Goal: Information Seeking & Learning: Compare options

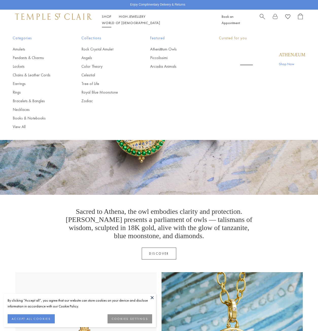
drag, startPoint x: 0, startPoint y: 0, endPoint x: 105, endPoint y: 18, distance: 106.1
click at [105, 18] on link "Shop Shop" at bounding box center [106, 16] width 9 height 5
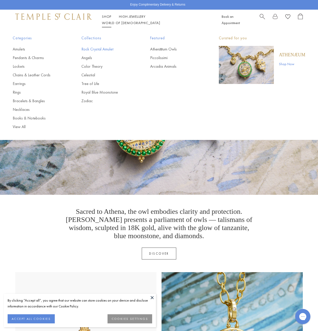
click at [87, 52] on link "Rock Crystal Amulet" at bounding box center [105, 49] width 48 height 6
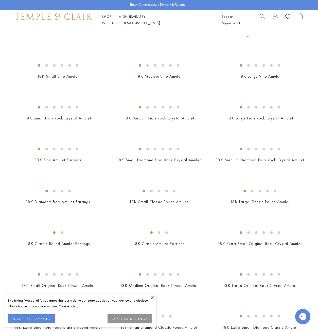
scroll to position [203, 0]
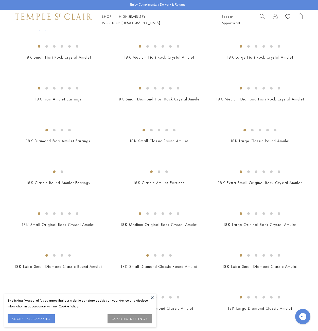
click at [0, 0] on img at bounding box center [0, 0] width 0 height 0
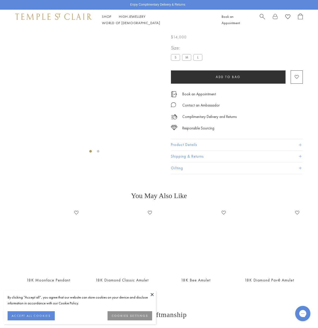
scroll to position [30, 0]
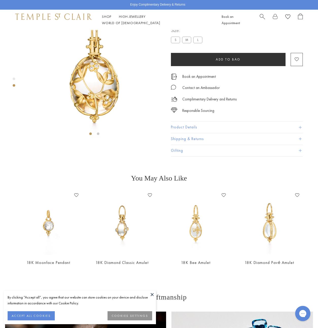
click at [176, 43] on label "S" at bounding box center [175, 40] width 9 height 6
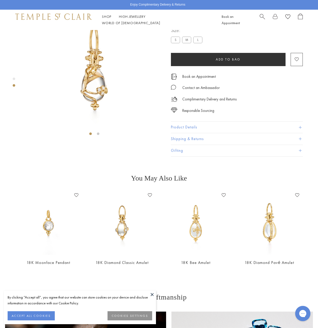
click at [182, 44] on ul "S M L" at bounding box center [188, 41] width 34 height 8
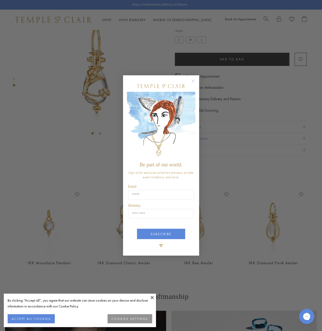
click at [192, 82] on icon "Close dialog" at bounding box center [193, 81] width 3 height 3
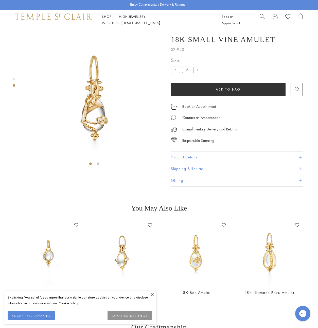
click at [113, 107] on img at bounding box center [94, 99] width 138 height 138
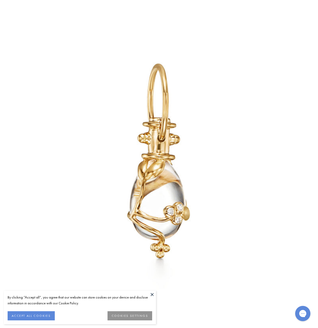
click at [105, 110] on img at bounding box center [159, 164] width 318 height 318
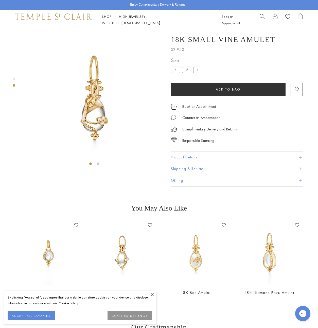
click at [87, 119] on img at bounding box center [94, 99] width 138 height 138
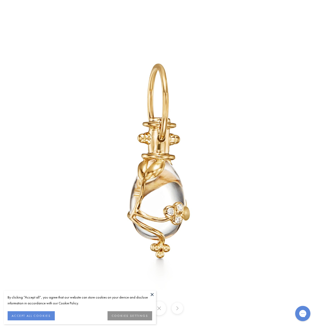
click at [169, 220] on img at bounding box center [159, 164] width 318 height 318
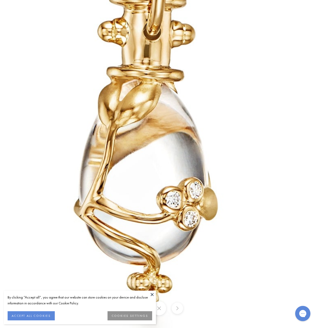
click at [169, 212] on img at bounding box center [146, 90] width 731 height 731
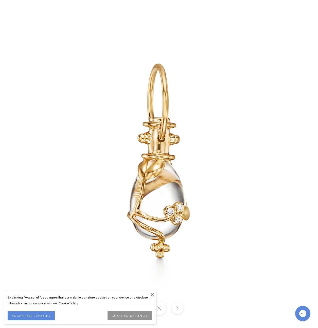
click at [263, 153] on img at bounding box center [159, 164] width 318 height 318
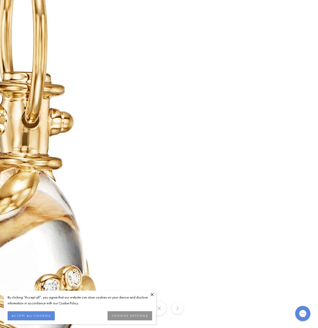
click at [263, 153] on img at bounding box center [25, 178] width 731 height 731
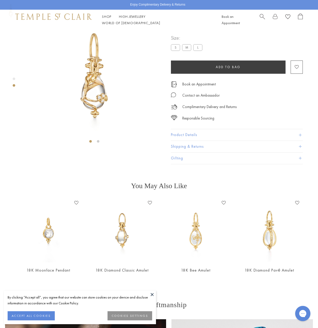
scroll to position [25, 0]
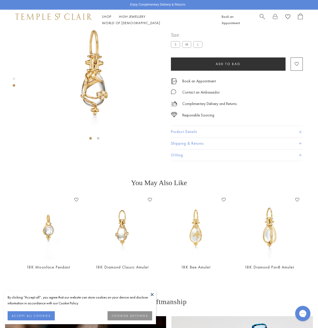
click at [154, 292] on button at bounding box center [153, 294] width 8 height 8
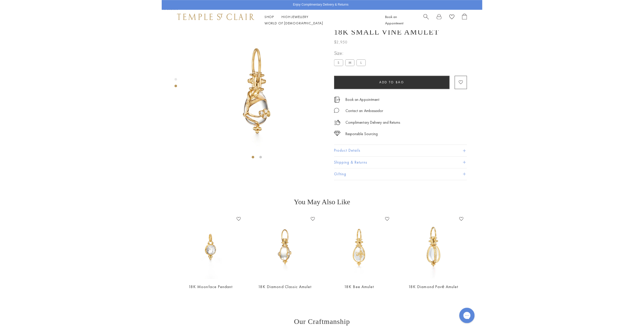
scroll to position [0, 0]
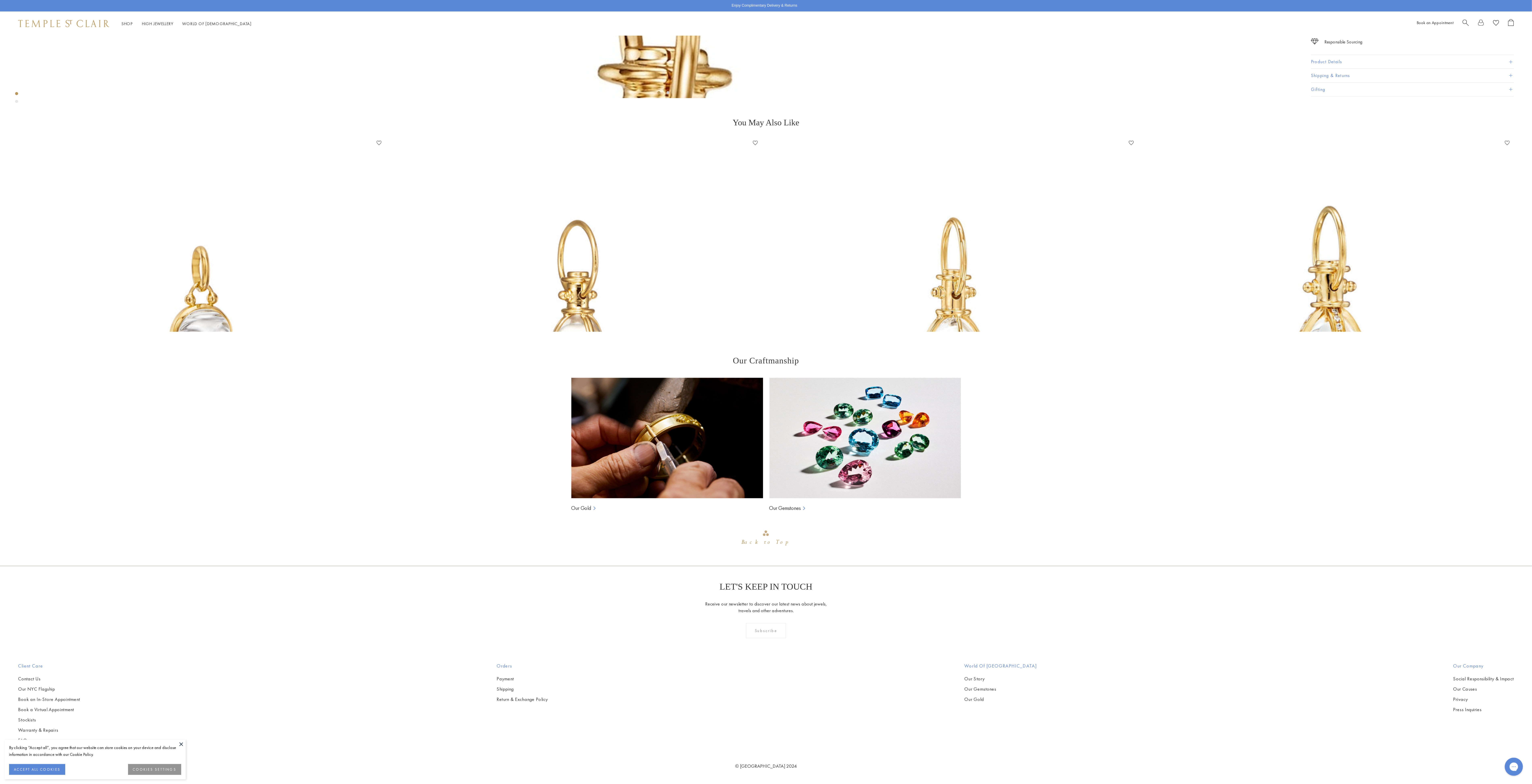
scroll to position [406, 0]
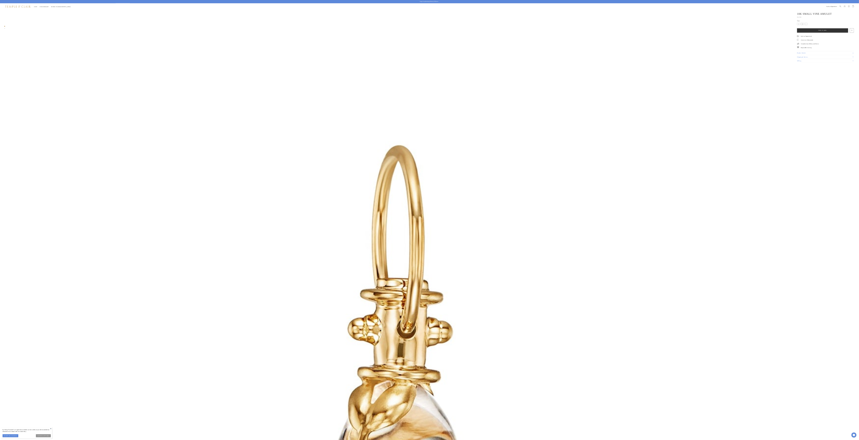
scroll to position [30, 0]
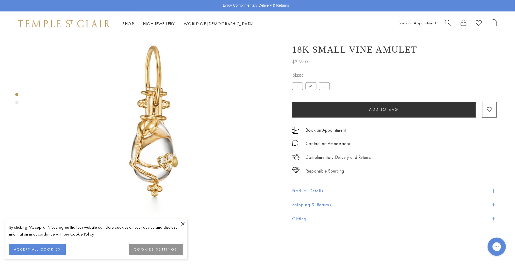
scroll to position [30, 0]
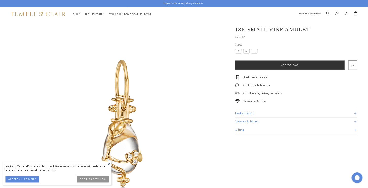
scroll to position [23, 0]
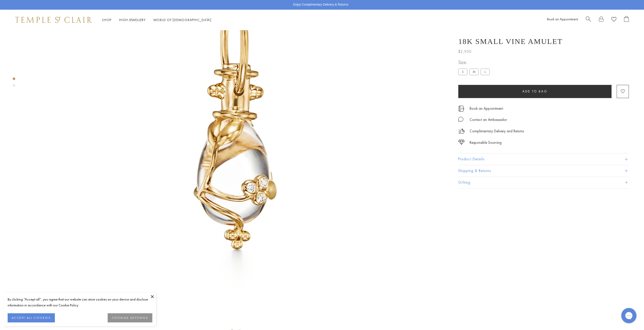
scroll to position [132, 0]
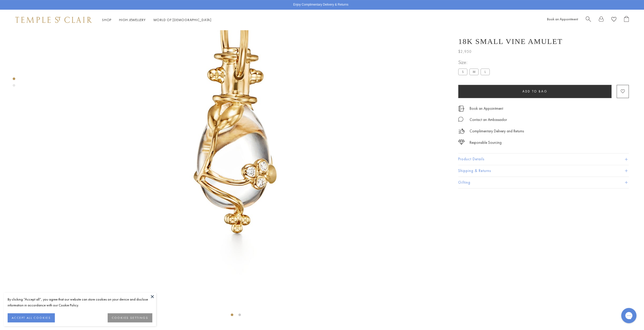
click at [145, 295] on div "By clicking “Accept all”, you agree that our website can store cookies on your …" at bounding box center [80, 309] width 152 height 34
click at [151, 296] on button at bounding box center [153, 296] width 8 height 8
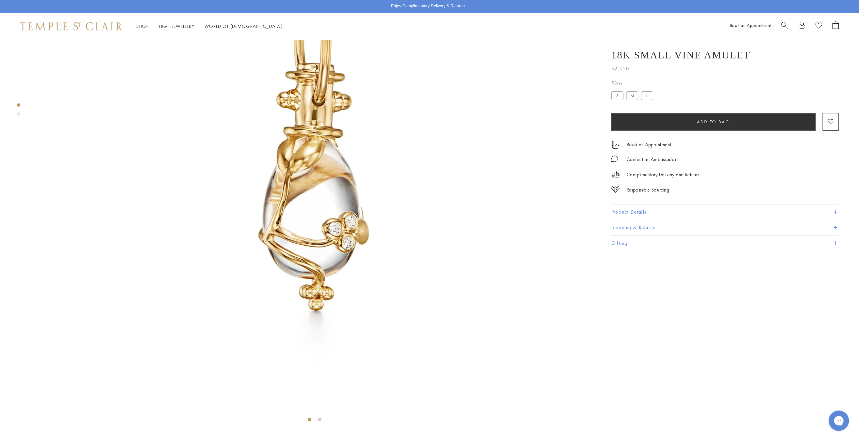
scroll to position [131, 0]
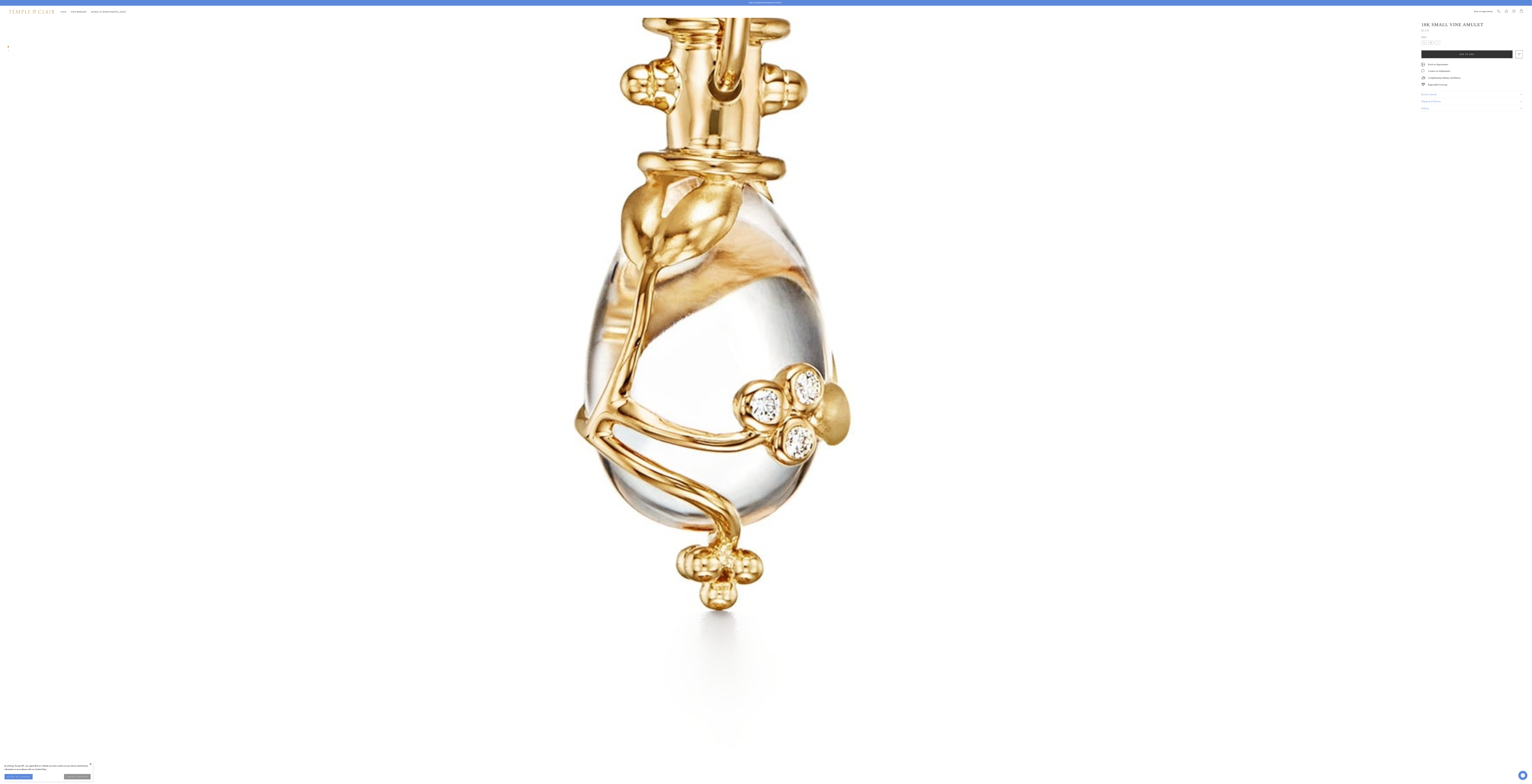
scroll to position [561, 0]
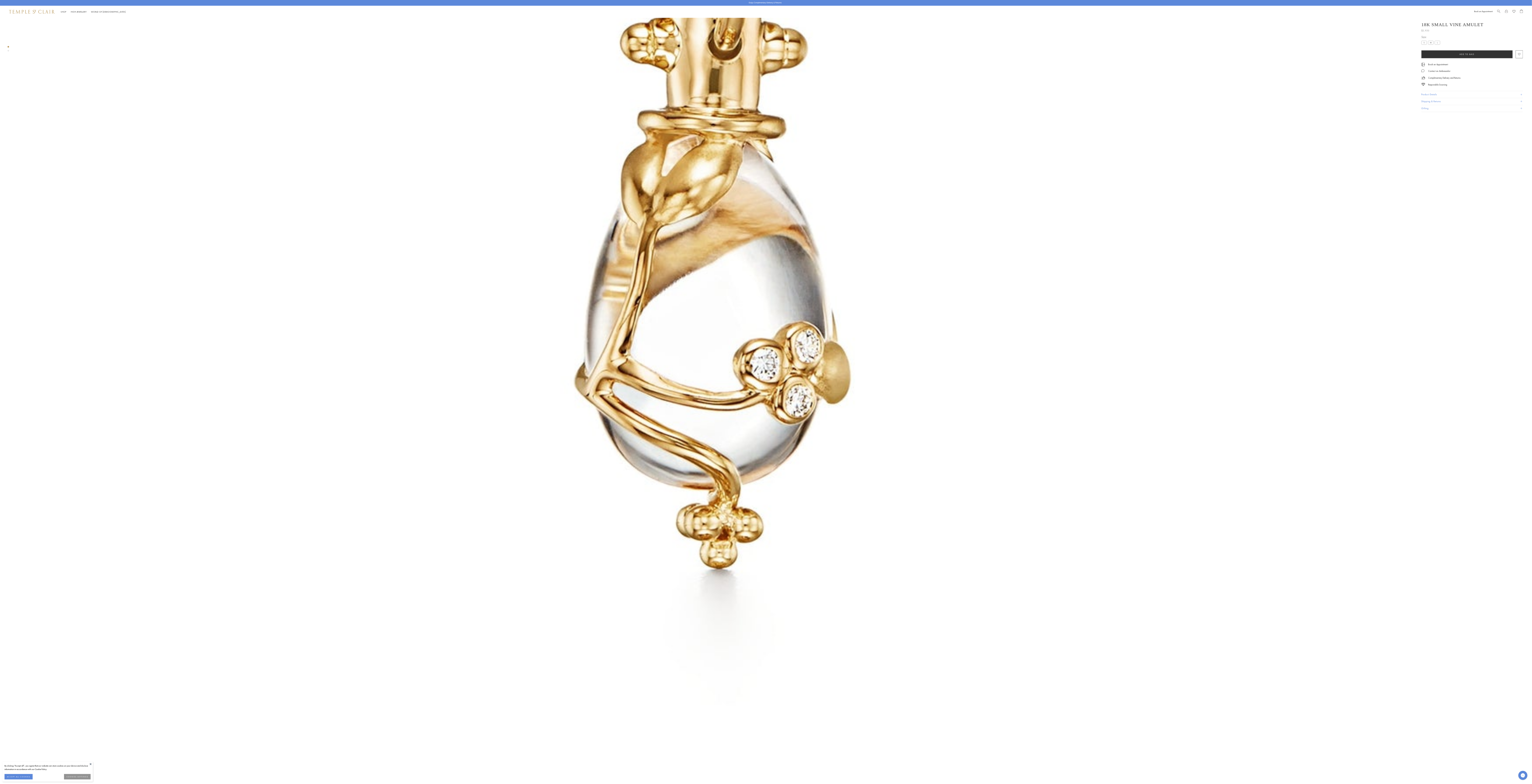
click at [978, 273] on img at bounding box center [714, 156] width 1399 height 1399
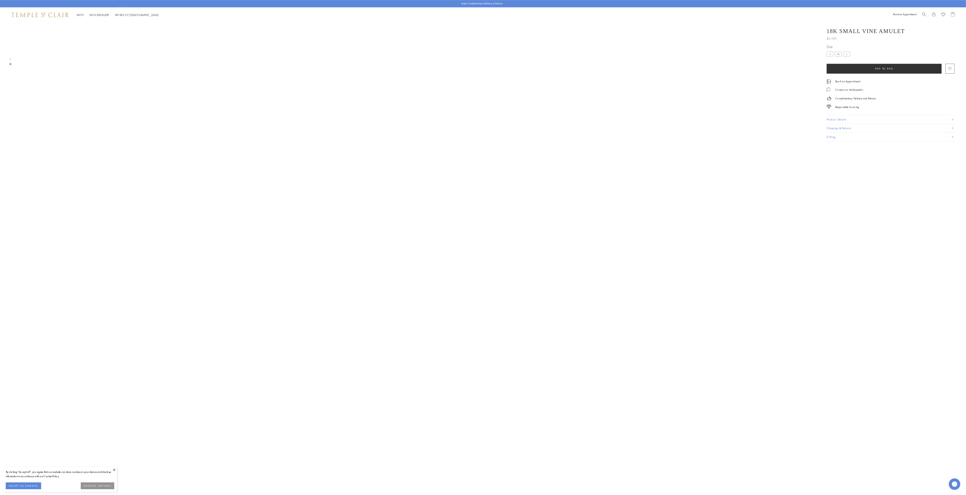
scroll to position [1046, 0]
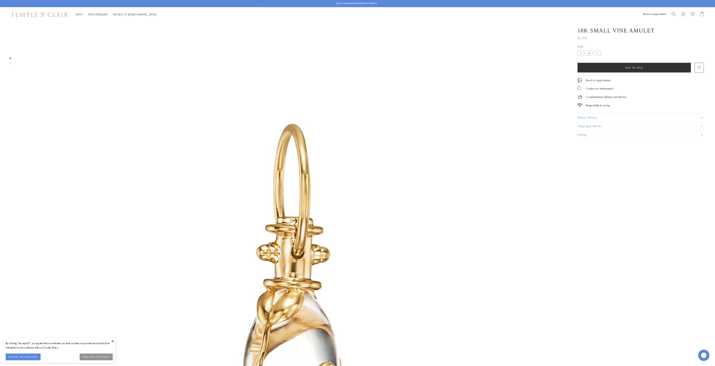
scroll to position [24, 0]
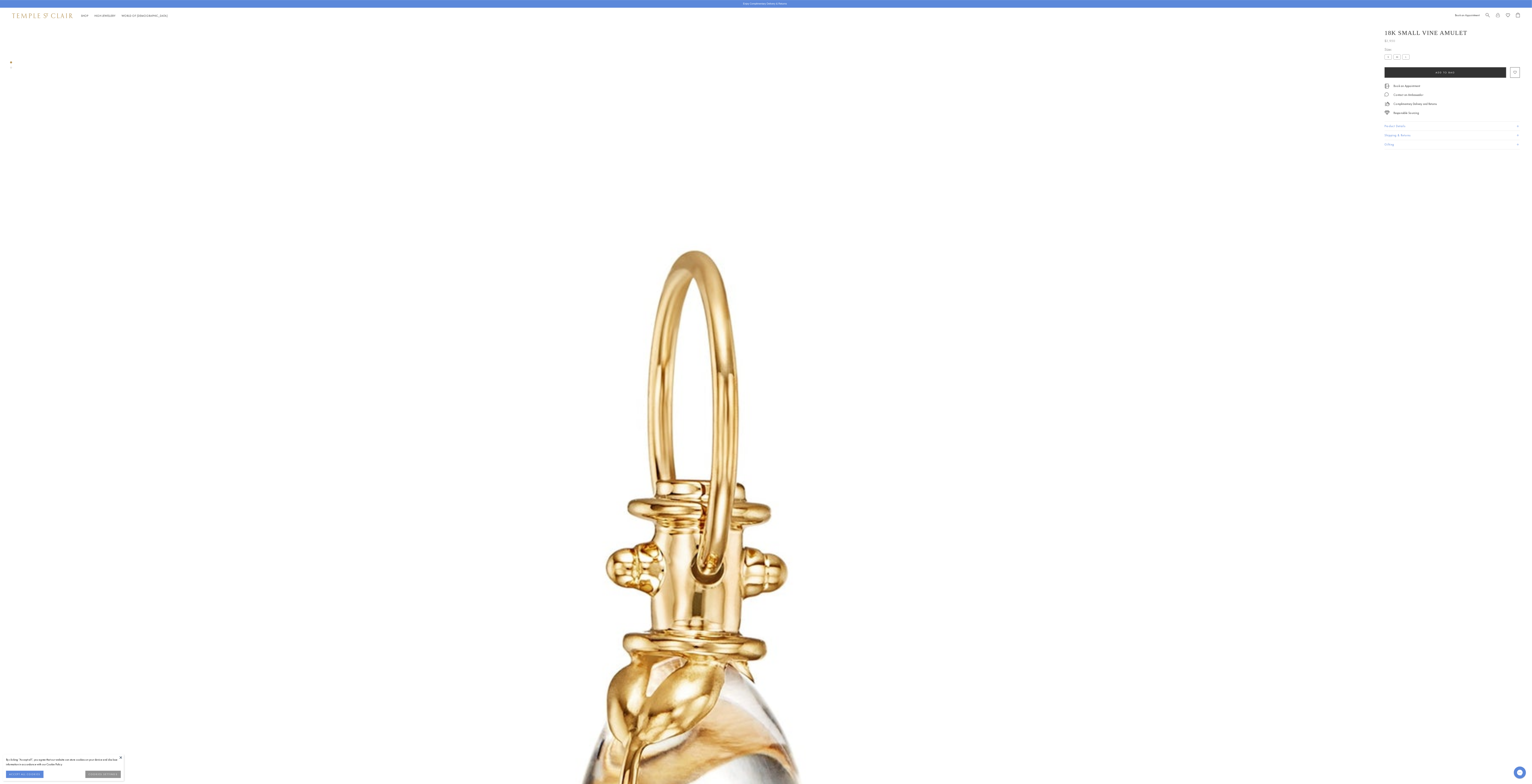
scroll to position [18, 0]
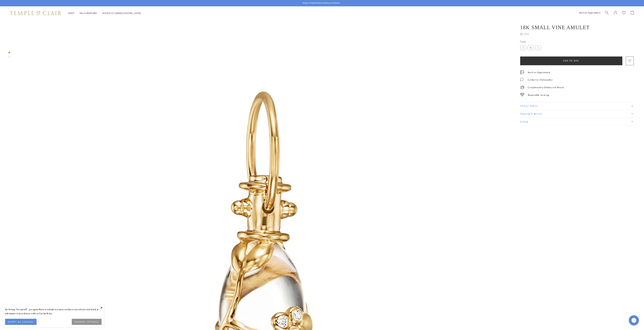
scroll to position [30, 0]
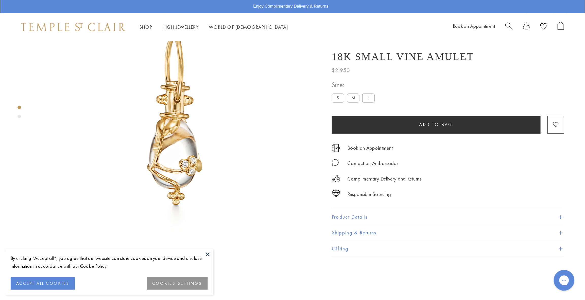
scroll to position [43, 0]
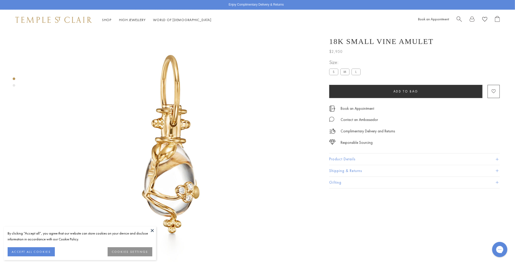
scroll to position [30, 0]
click at [153, 230] on button at bounding box center [153, 230] width 8 height 8
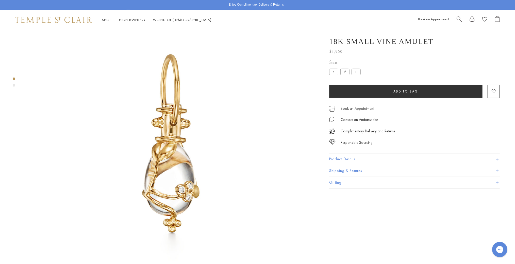
click at [198, 124] on img at bounding box center [171, 146] width 292 height 292
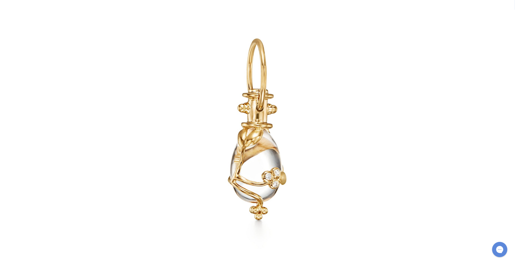
click at [180, 126] on div at bounding box center [257, 132] width 515 height 264
click at [259, 95] on img at bounding box center [257, 131] width 297 height 297
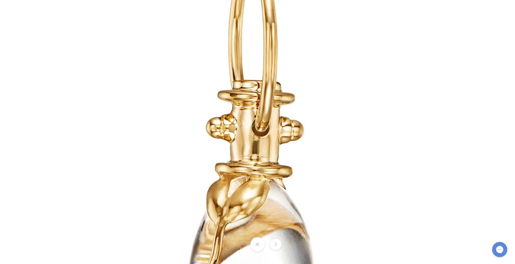
click at [259, 95] on img at bounding box center [255, 186] width 731 height 731
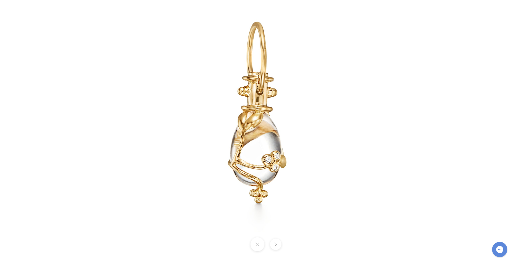
click at [255, 242] on button at bounding box center [258, 244] width 14 height 14
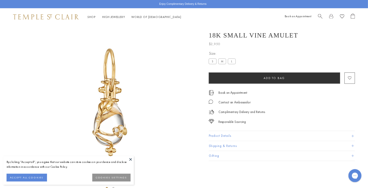
scroll to position [26, 0]
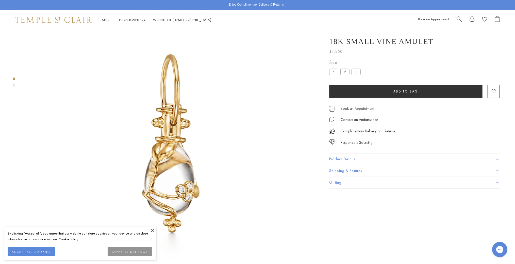
click at [152, 229] on button at bounding box center [153, 230] width 8 height 8
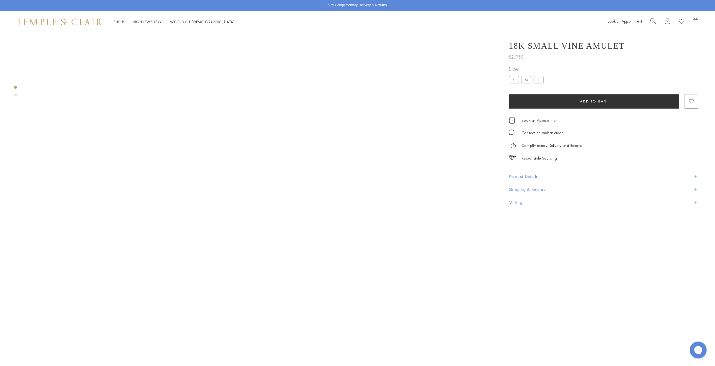
scroll to position [30, 0]
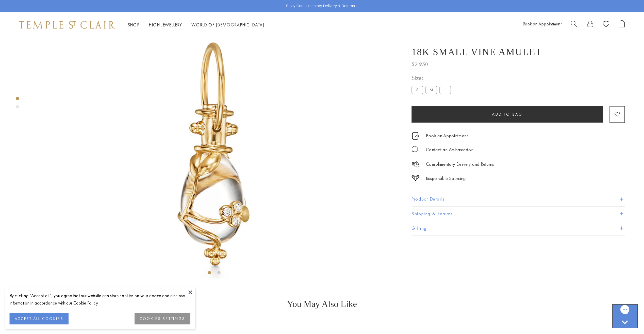
scroll to position [61, 0]
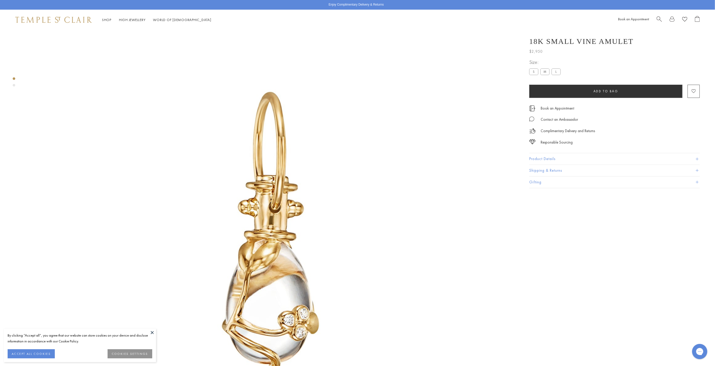
scroll to position [30, 0]
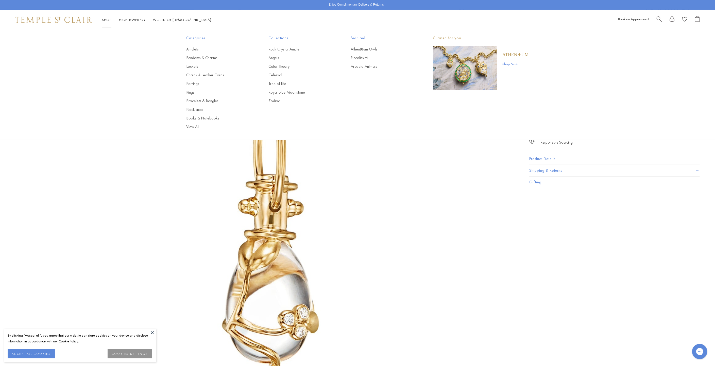
click at [105, 18] on link "Shop Shop" at bounding box center [106, 20] width 9 height 5
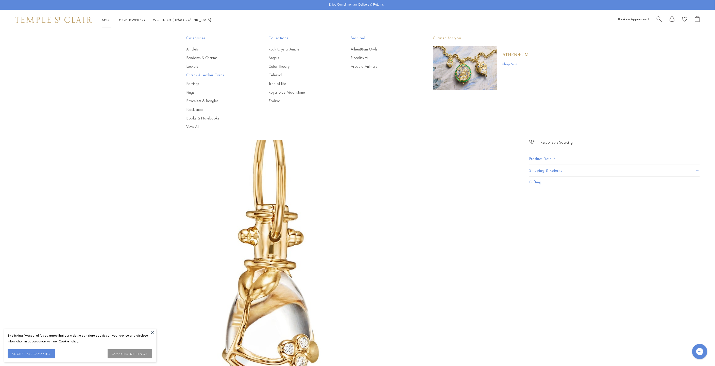
click at [190, 76] on link "Chains & Leather Cords" at bounding box center [217, 75] width 62 height 6
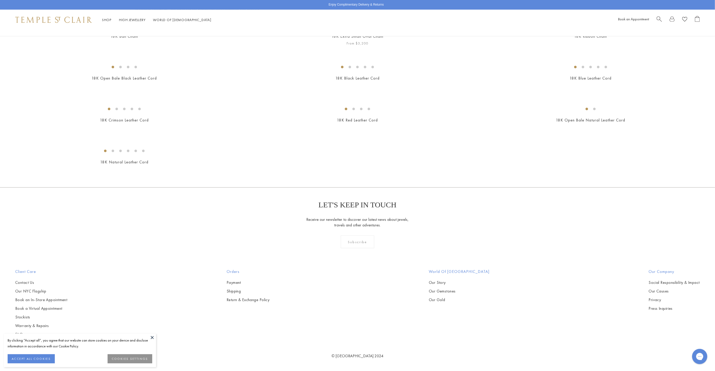
scroll to position [818, 0]
click at [0, 0] on img at bounding box center [0, 0] width 0 height 0
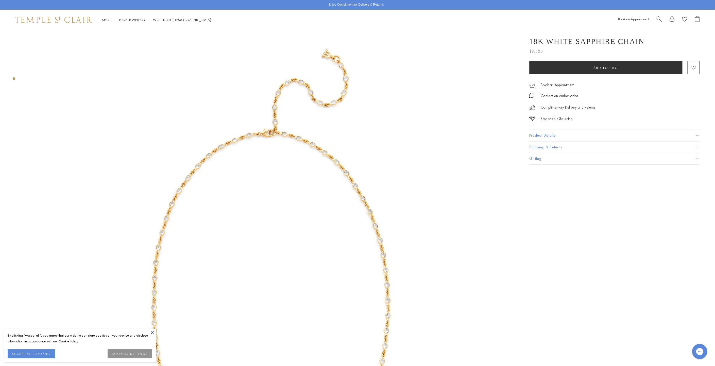
click at [302, 161] on img at bounding box center [271, 276] width 492 height 492
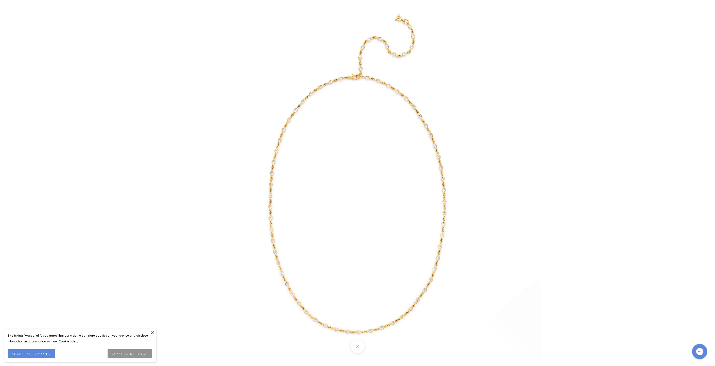
click at [308, 148] on img at bounding box center [358, 183] width 366 height 366
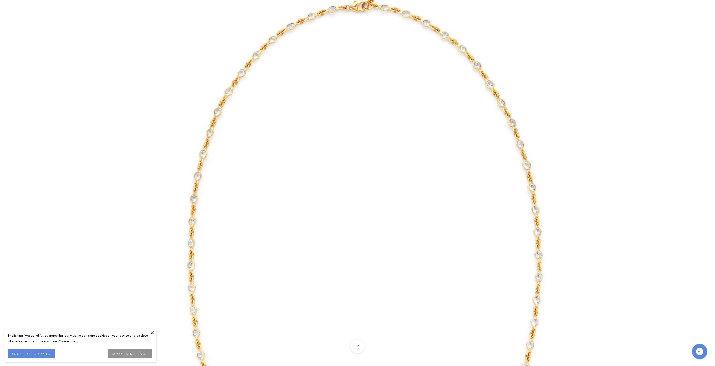
click at [193, 167] on img at bounding box center [365, 218] width 731 height 731
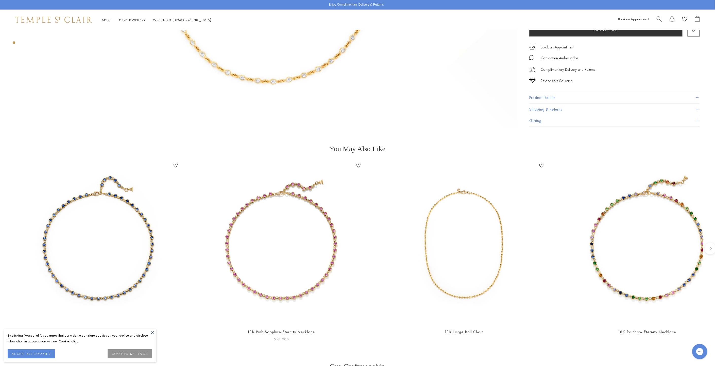
scroll to position [479, 0]
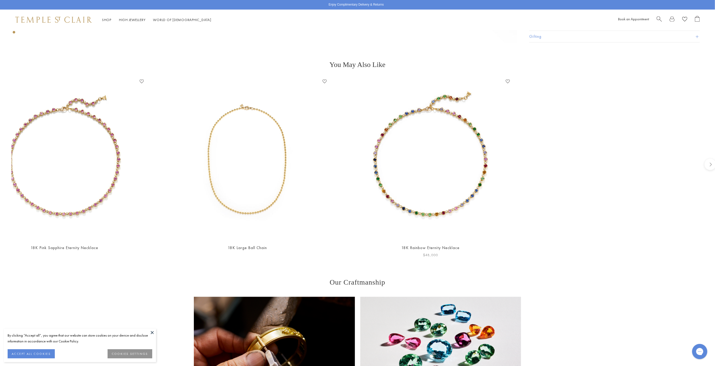
click at [244, 184] on div "18K Blue Sapphire Eternity Necklace Add to Wishlist $55,000 18K Pink Sapphire E…" at bounding box center [141, 168] width 692 height 181
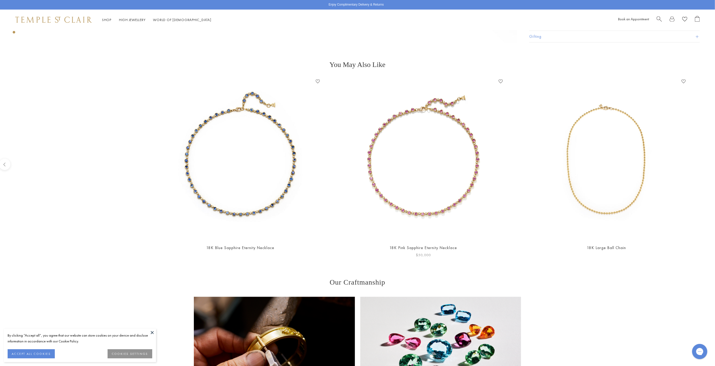
click at [580, 182] on div "18K Blue Sapphire Eternity Necklace Add to Wishlist $55,000 18K Pink Sapphire E…" at bounding box center [500, 168] width 692 height 181
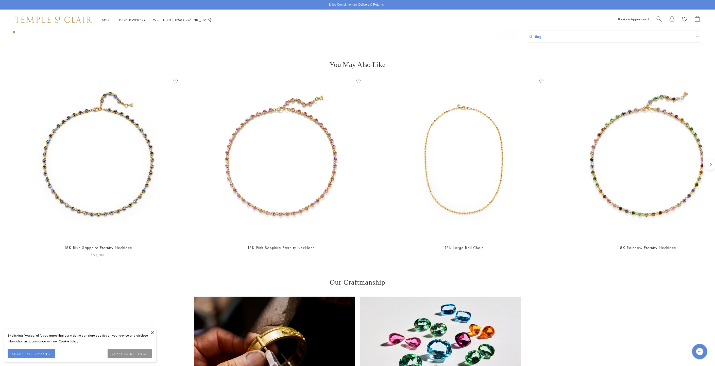
click at [123, 170] on img at bounding box center [98, 159] width 163 height 163
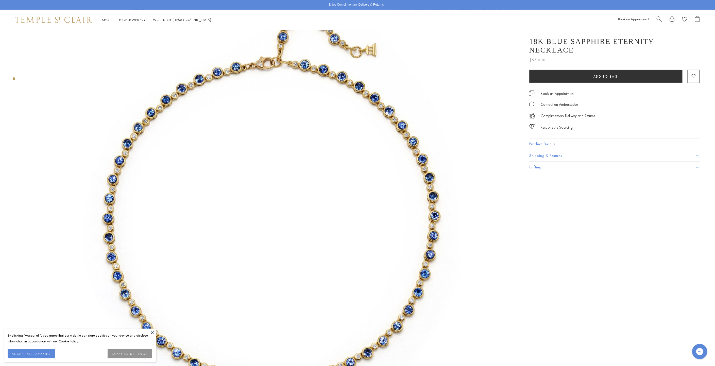
scroll to position [28, 0]
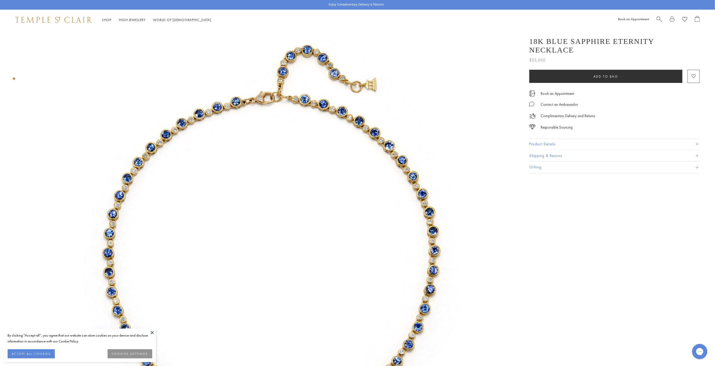
click at [265, 93] on img at bounding box center [271, 248] width 492 height 492
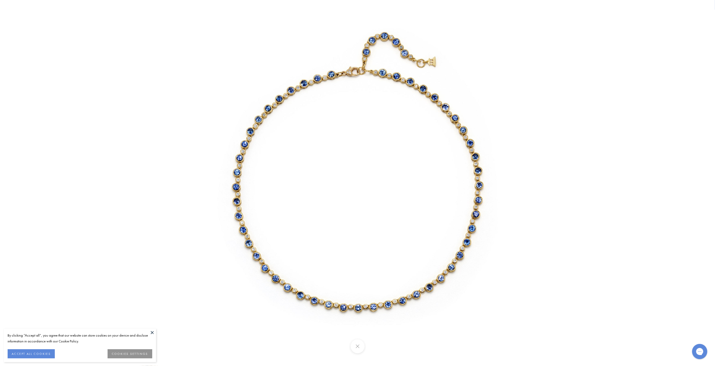
click at [265, 93] on img at bounding box center [358, 183] width 366 height 366
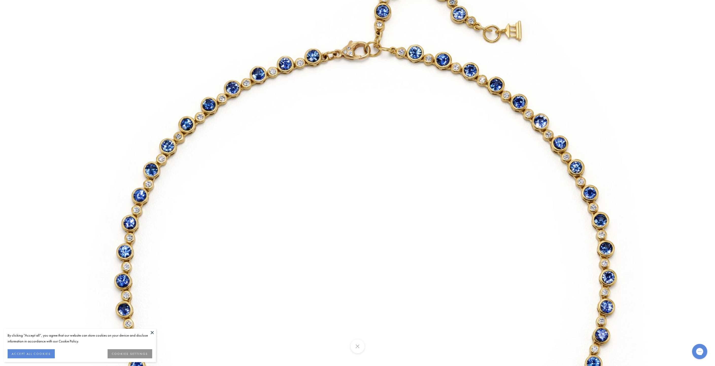
click at [72, 120] on img at bounding box center [365, 273] width 731 height 731
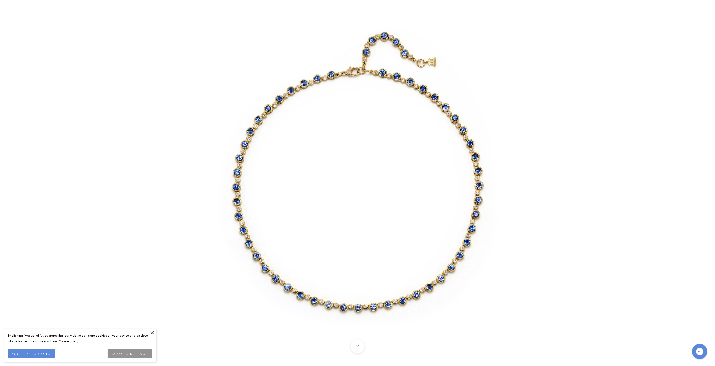
click at [357, 345] on button at bounding box center [358, 347] width 14 height 14
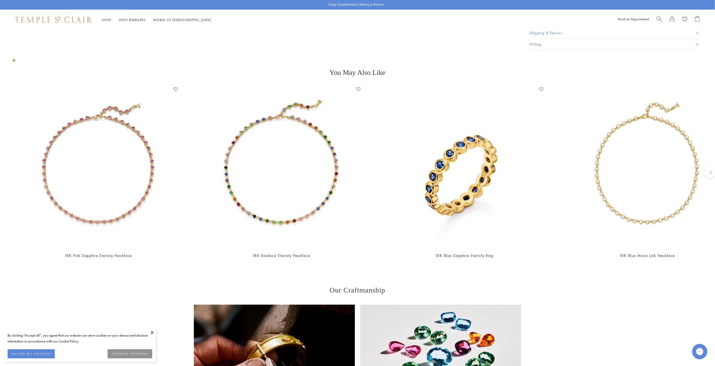
scroll to position [451, 0]
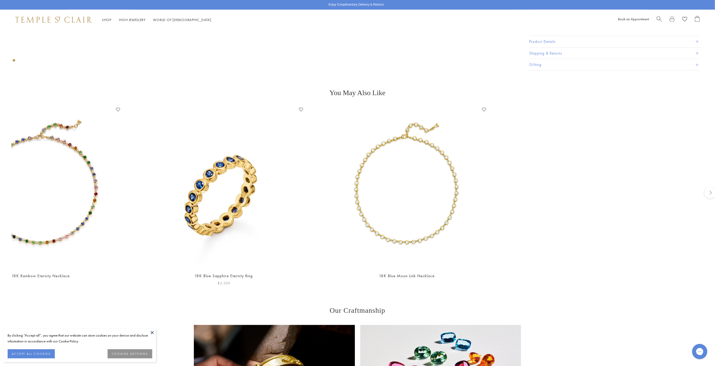
click at [48, 169] on div "18K Pink Sapphire Eternity Necklace Add to Wishlist $50,000 18K Rainbow Eternit…" at bounding box center [117, 196] width 692 height 181
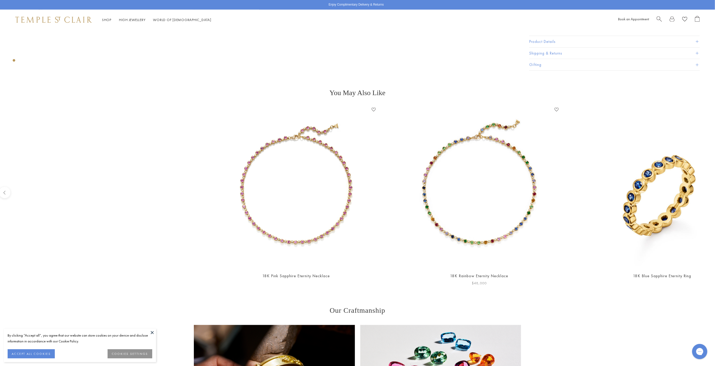
click at [599, 196] on div "18K Pink Sapphire Eternity Necklace Add to Wishlist $50,000 18K Rainbow Eternit…" at bounding box center [556, 196] width 692 height 181
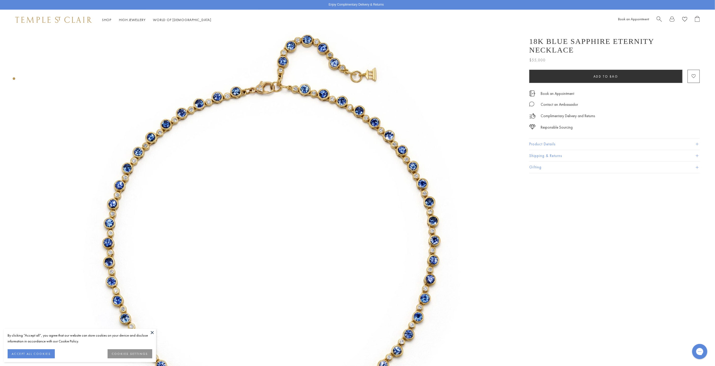
scroll to position [0, 0]
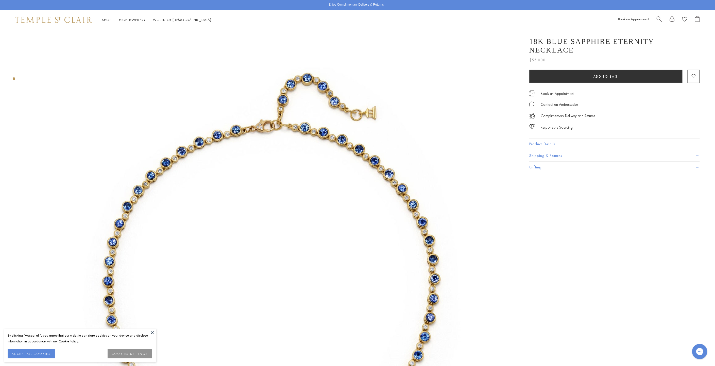
click at [278, 163] on img at bounding box center [271, 276] width 492 height 492
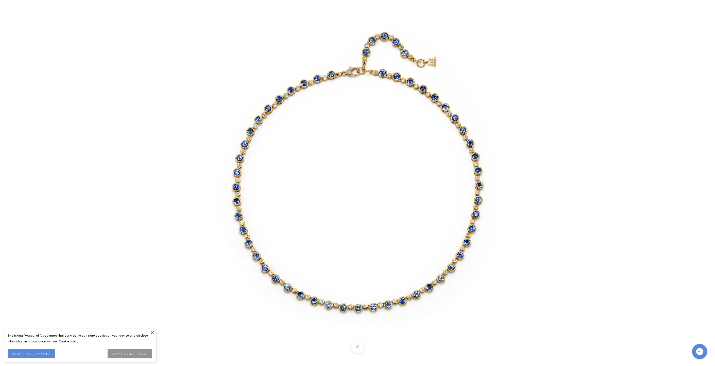
click at [532, 135] on img at bounding box center [358, 183] width 366 height 366
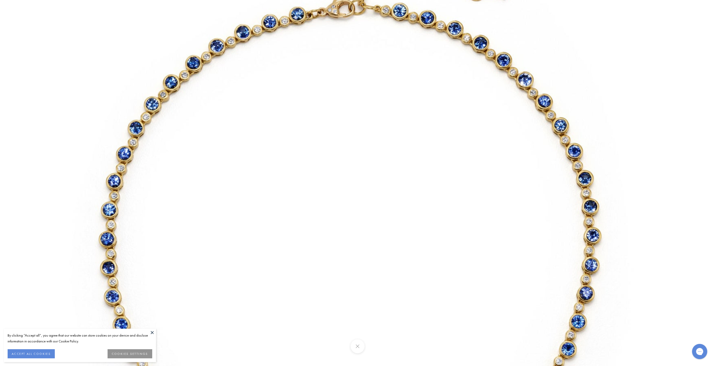
click at [532, 135] on img at bounding box center [350, 231] width 731 height 731
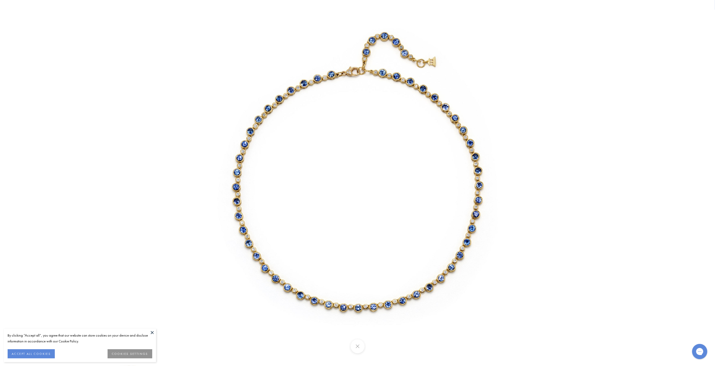
drag, startPoint x: 378, startPoint y: 46, endPoint x: 345, endPoint y: 105, distance: 68.0
click at [345, 105] on img at bounding box center [358, 183] width 366 height 366
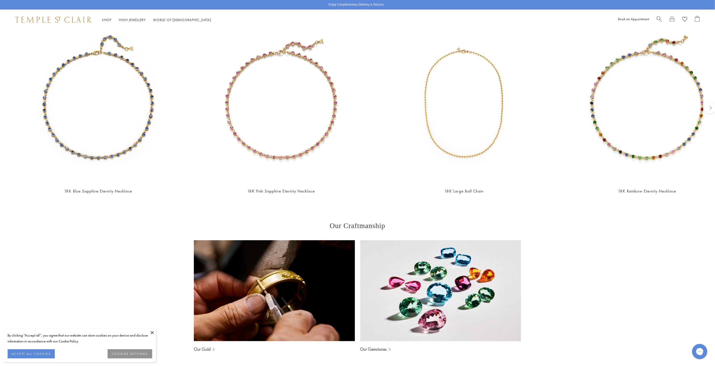
scroll to position [479, 0]
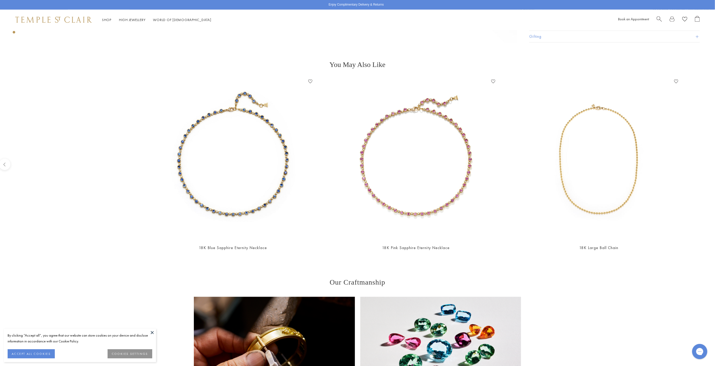
click at [467, 156] on div "18K Pink Sapphire Eternity Necklace Add to Wishlist $50,000" at bounding box center [416, 168] width 173 height 181
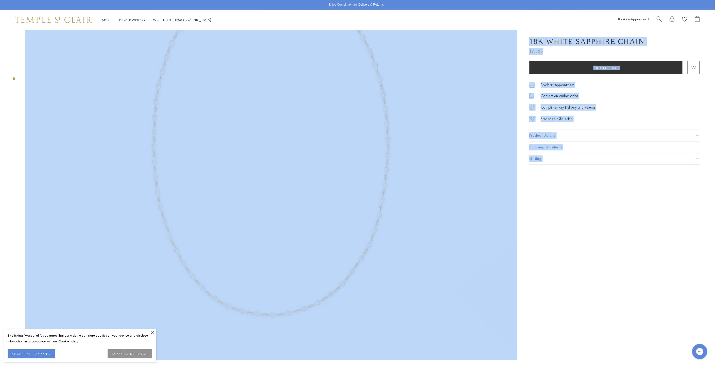
scroll to position [0, 0]
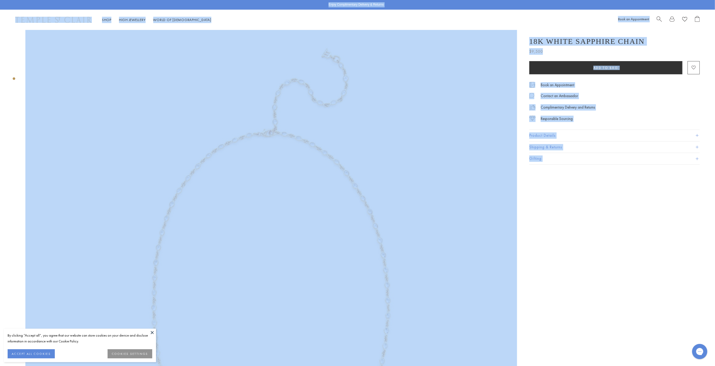
drag, startPoint x: 685, startPoint y: 314, endPoint x: -7, endPoint y: 7, distance: 757.5
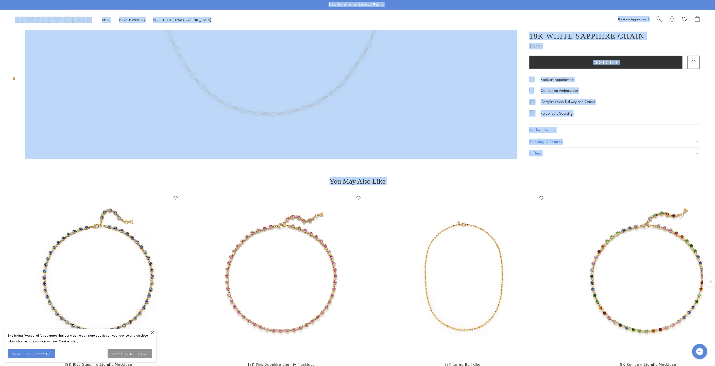
scroll to position [451, 0]
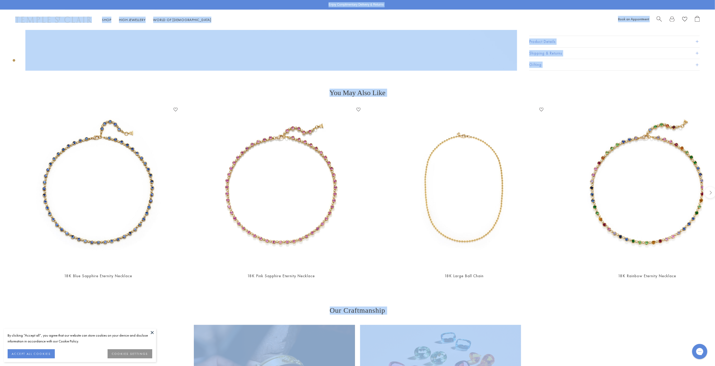
click at [20, 80] on main "Responsible Sourcing Our gold is strictly mercury-free mined gold and recycled …" at bounding box center [357, 31] width 715 height 905
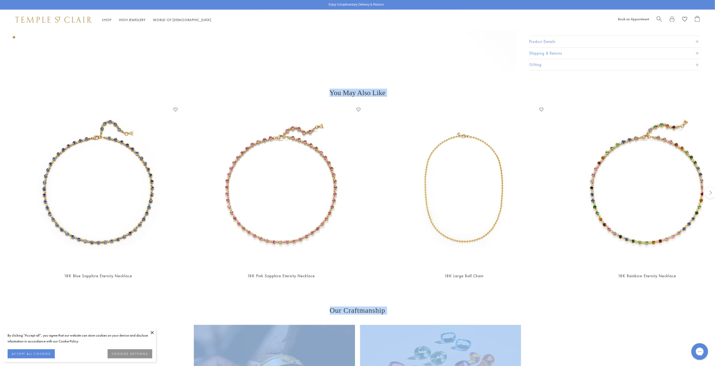
scroll to position [475, 1]
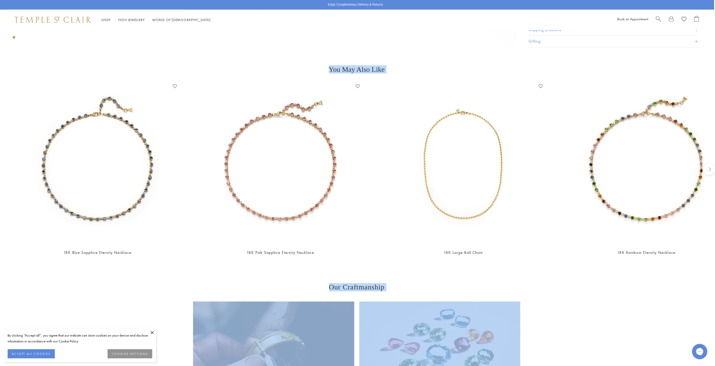
drag, startPoint x: 11, startPoint y: 71, endPoint x: 712, endPoint y: 351, distance: 755.3
click at [715, 360] on html "By clicking “Accept all”, you agree that our website can store cookies on your …" at bounding box center [356, 84] width 715 height 1118
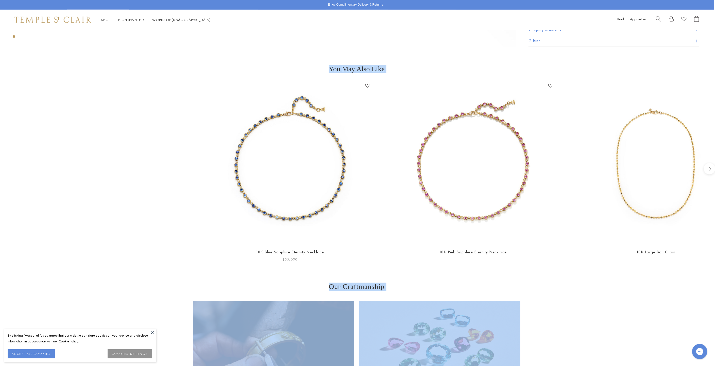
click at [408, 236] on div "18K Blue Sapphire Eternity Necklace Add to Wishlist $55,000 18K Pink Sapphire E…" at bounding box center [550, 172] width 692 height 181
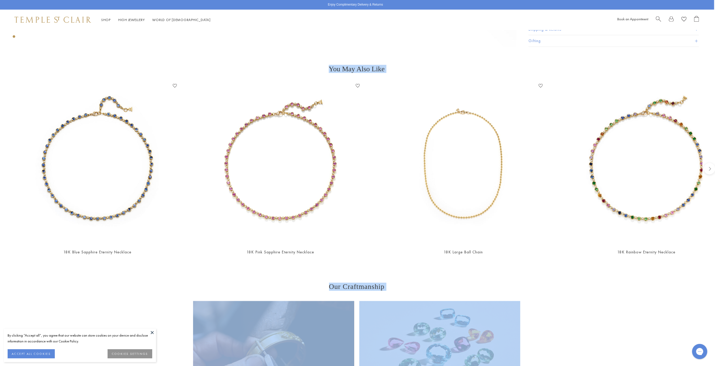
click at [632, 318] on div "Our Craftmanship Our Gold Our Gemstones Back to Top" at bounding box center [356, 371] width 715 height 176
drag, startPoint x: 648, startPoint y: 302, endPoint x: -98, endPoint y: 84, distance: 777.7
click at [0, 84] on html "By clicking “Accept all”, you agree that our website can store cookies on your …" at bounding box center [357, 84] width 715 height 1118
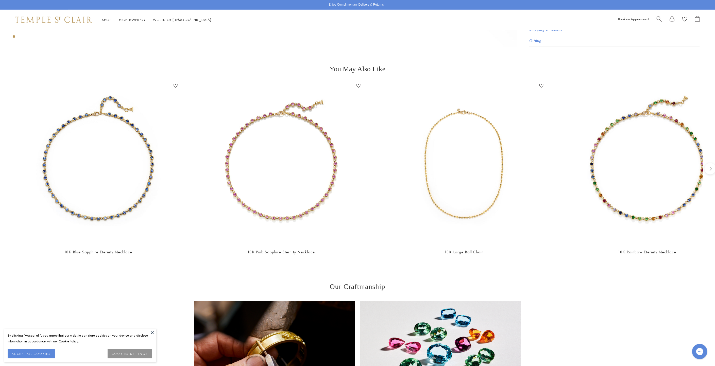
click at [123, 53] on main "Responsible Sourcing Our gold is strictly mercury-free mined gold and recycled …" at bounding box center [357, 7] width 715 height 905
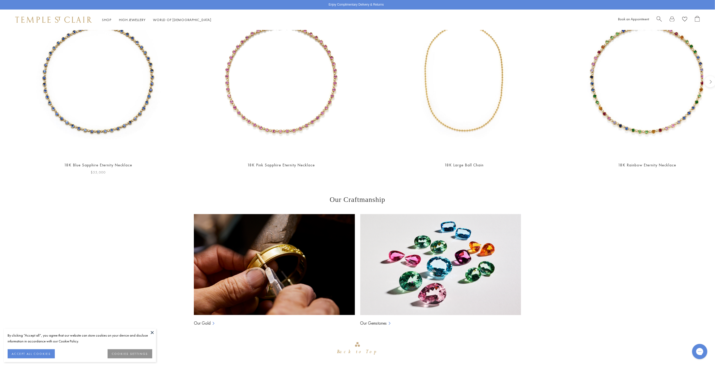
scroll to position [532, 0]
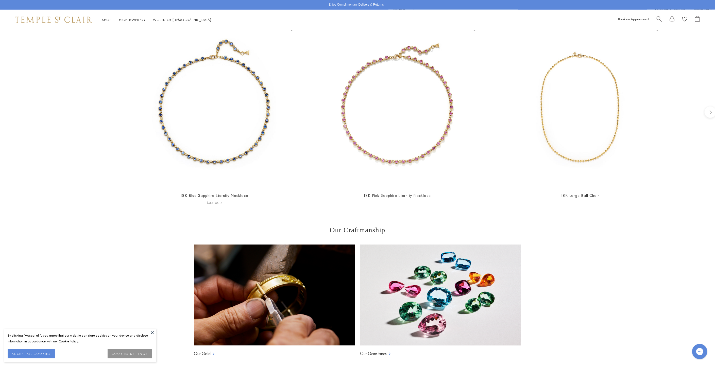
click at [323, 155] on div "18K Blue Sapphire Eternity Necklace Add to Wishlist $55,000 18K Pink Sapphire E…" at bounding box center [474, 115] width 692 height 181
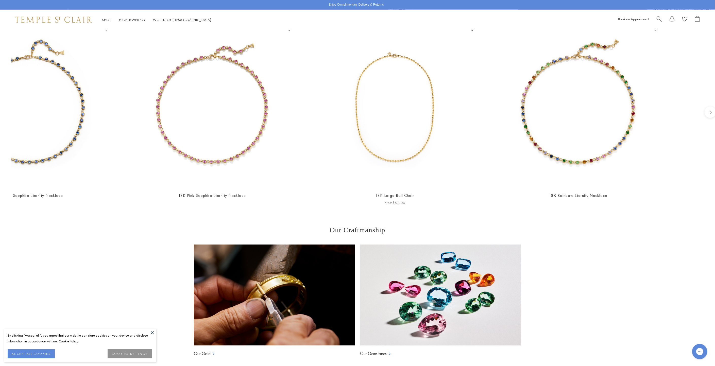
click at [0, 96] on html "By clicking “Accept all”, you agree that our website can store cookies on your …" at bounding box center [357, 27] width 715 height 1118
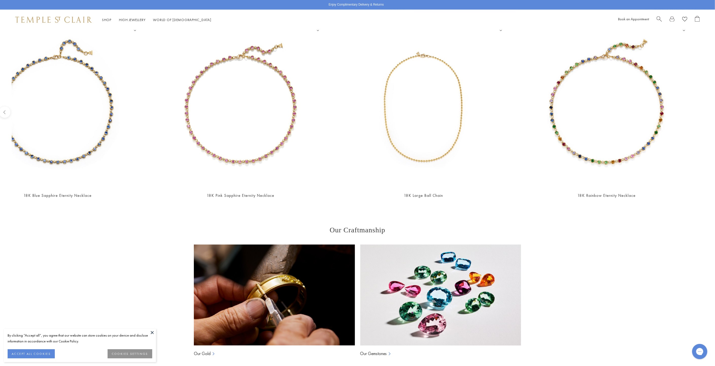
click at [153, 333] on button at bounding box center [153, 333] width 8 height 8
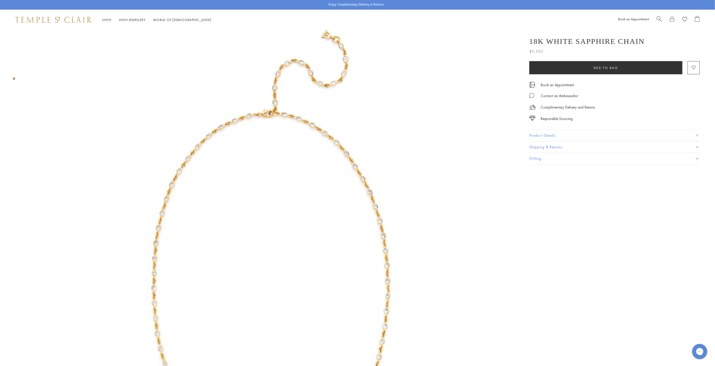
scroll to position [0, 0]
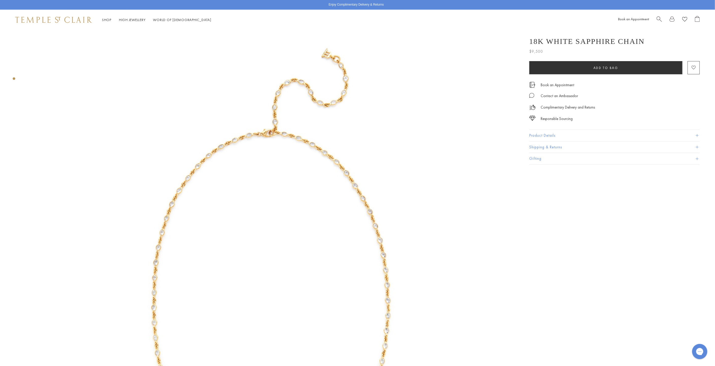
click at [280, 130] on img at bounding box center [271, 276] width 492 height 492
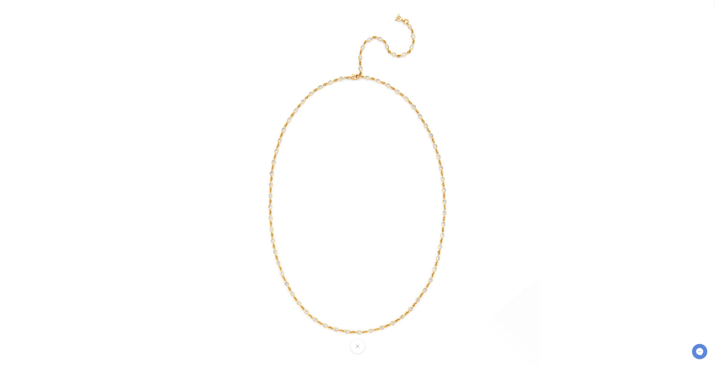
click at [280, 130] on img at bounding box center [358, 183] width 366 height 366
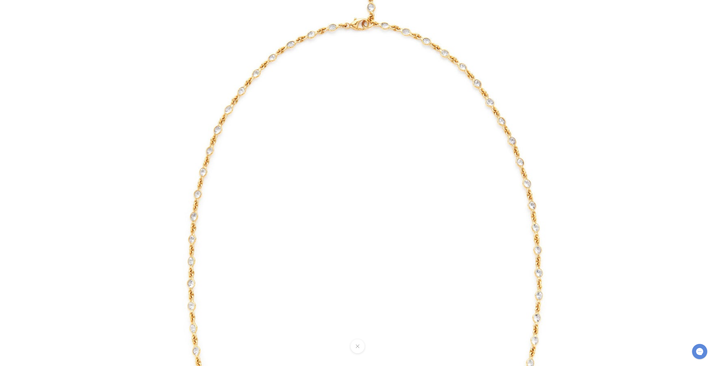
click at [280, 130] on img at bounding box center [365, 236] width 731 height 731
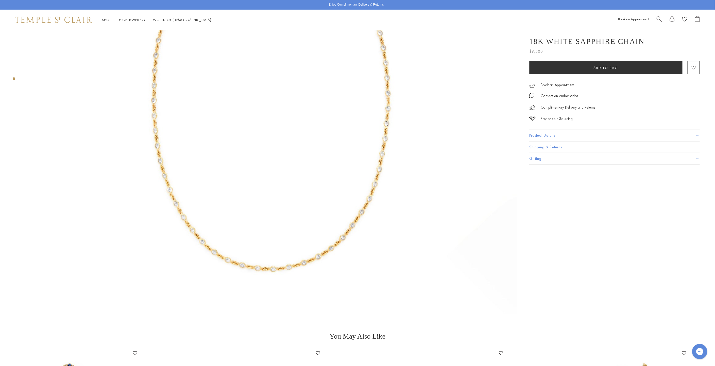
scroll to position [225, 0]
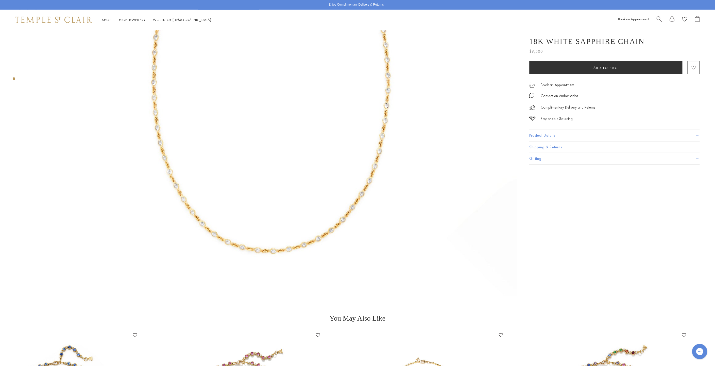
click at [279, 130] on img at bounding box center [271, 51] width 492 height 492
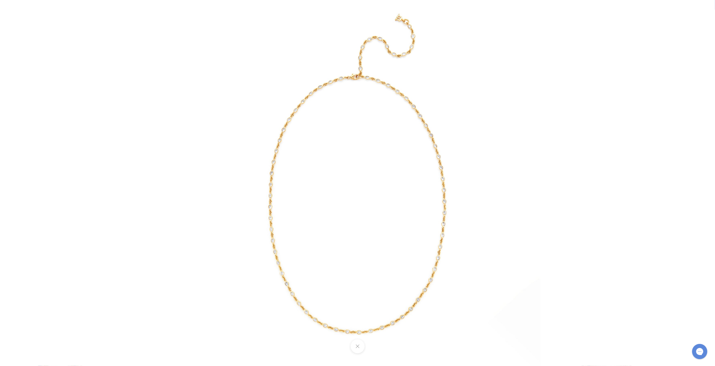
drag, startPoint x: 167, startPoint y: 158, endPoint x: 164, endPoint y: 159, distance: 3.2
click at [164, 159] on div at bounding box center [357, 183] width 715 height 366
click at [278, 153] on img at bounding box center [358, 183] width 366 height 366
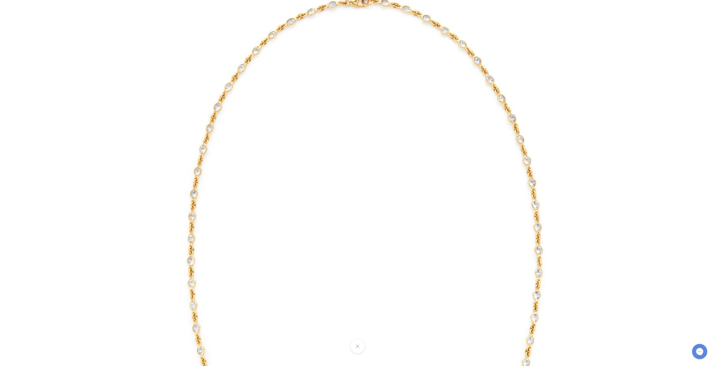
click at [155, 149] on img at bounding box center [365, 213] width 731 height 731
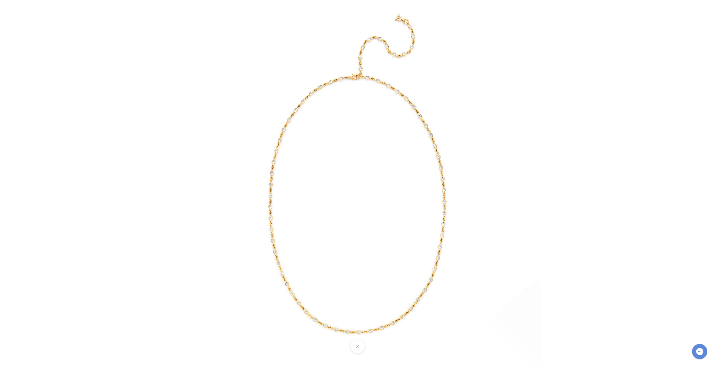
click at [409, 30] on img at bounding box center [358, 183] width 366 height 366
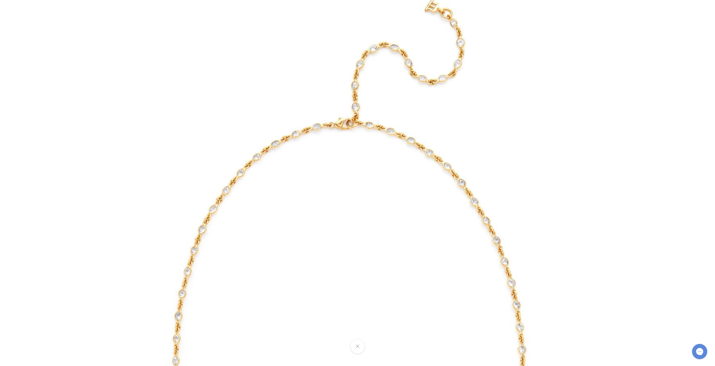
click at [421, 26] on img at bounding box center [350, 335] width 731 height 731
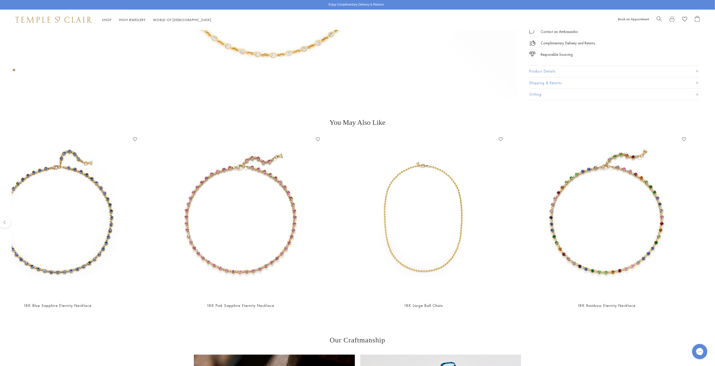
scroll to position [564, 0]
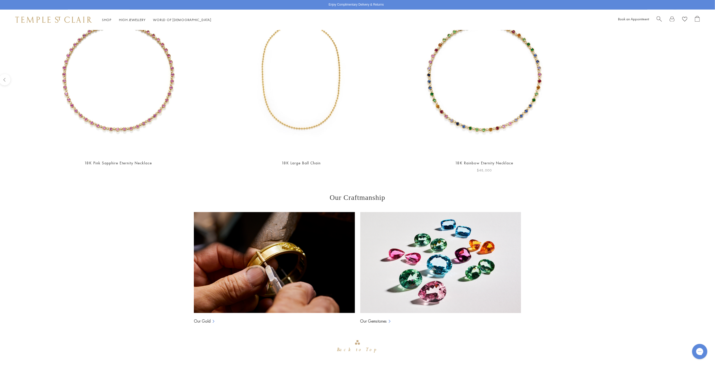
click at [151, 104] on div "18K Blue Sapphire Eternity Necklace Add to Wishlist $55,000 18K Pink Sapphire E…" at bounding box center [195, 83] width 692 height 181
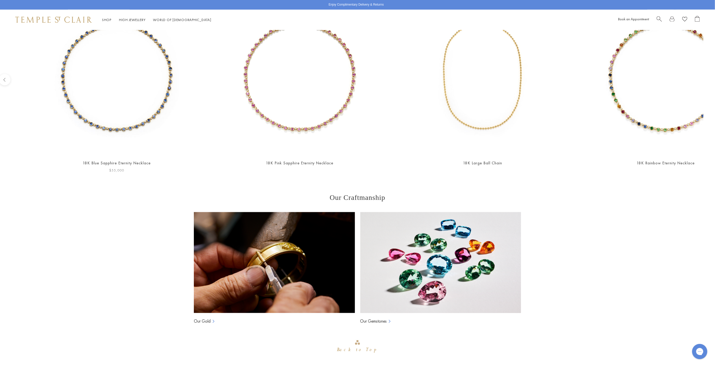
click at [449, 118] on div "18K Blue Sapphire Eternity Necklace Add to Wishlist $55,000 18K Pink Sapphire E…" at bounding box center [376, 83] width 692 height 181
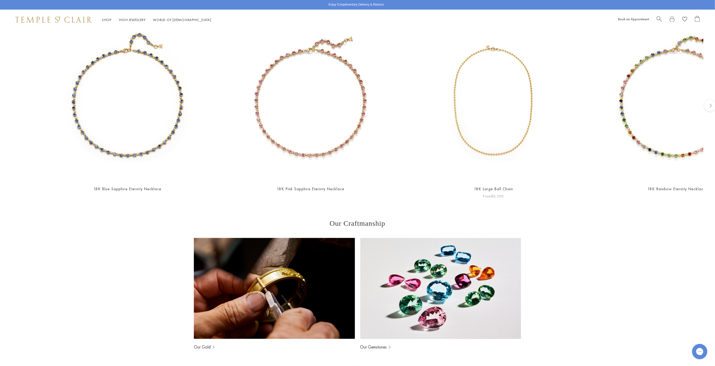
scroll to position [508, 0]
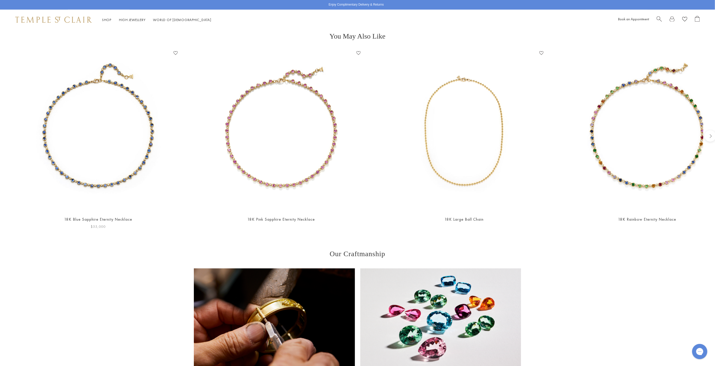
click at [97, 124] on img at bounding box center [98, 130] width 163 height 163
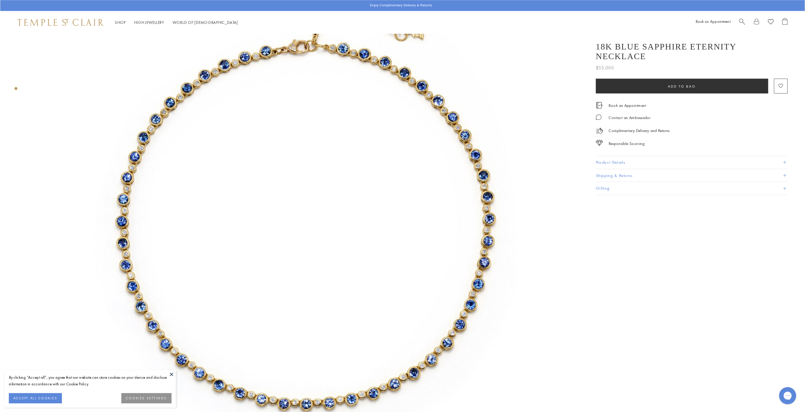
scroll to position [85, 0]
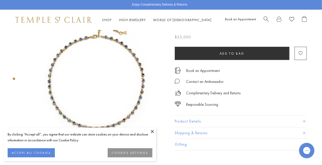
scroll to position [25, 0]
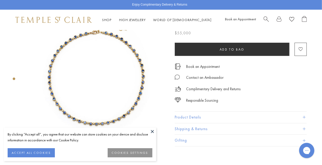
drag, startPoint x: 152, startPoint y: 132, endPoint x: 145, endPoint y: 122, distance: 11.6
click at [152, 132] on button at bounding box center [153, 131] width 8 height 8
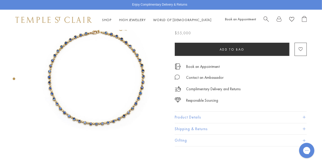
click at [122, 102] on img at bounding box center [96, 76] width 142 height 142
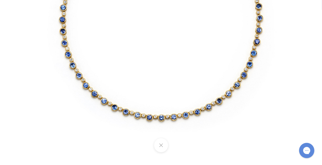
click at [160, 145] on button at bounding box center [161, 145] width 14 height 14
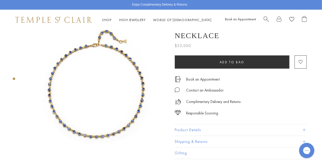
scroll to position [0, 0]
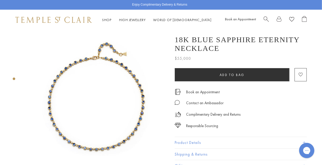
click at [95, 58] on img at bounding box center [96, 101] width 142 height 142
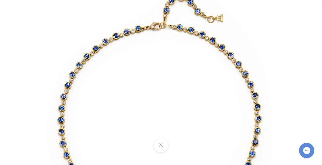
drag, startPoint x: 167, startPoint y: 33, endPoint x: 162, endPoint y: 71, distance: 38.1
click at [162, 71] on img at bounding box center [159, 116] width 297 height 297
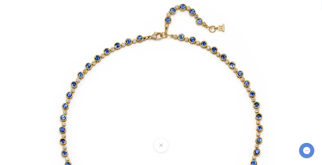
click at [203, 44] on img at bounding box center [160, 126] width 297 height 297
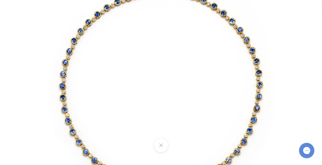
click at [156, 146] on button at bounding box center [161, 145] width 14 height 14
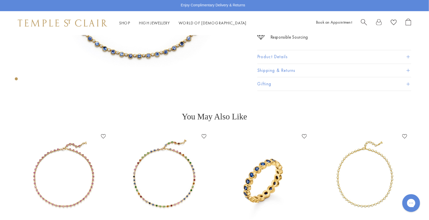
scroll to position [140, 0]
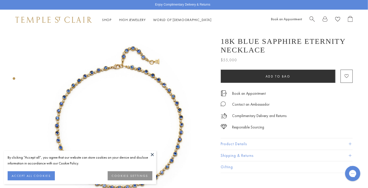
click at [151, 155] on button at bounding box center [153, 155] width 8 height 8
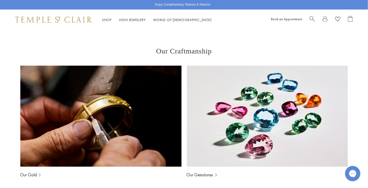
scroll to position [450, 0]
